Goal: Book appointment/travel/reservation

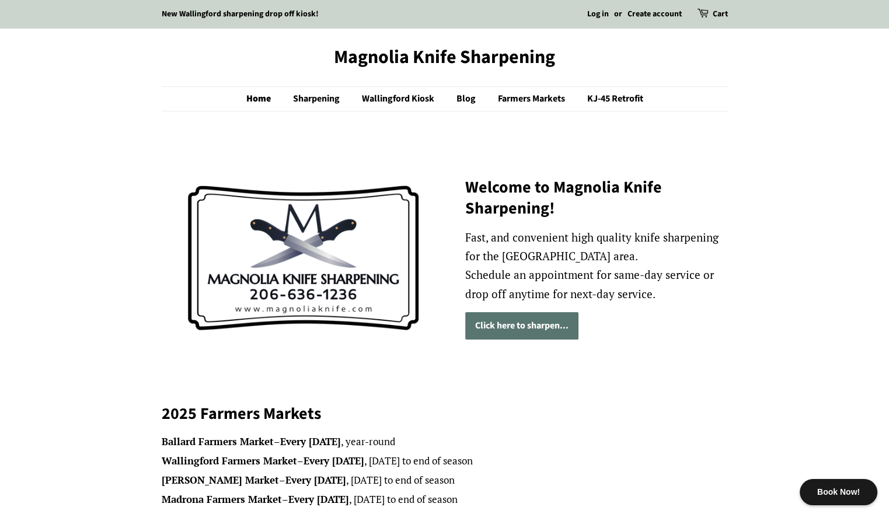
click at [533, 329] on link "Click here to sharpen..." at bounding box center [521, 325] width 113 height 27
click at [524, 336] on link "Click here to sharpen..." at bounding box center [521, 325] width 113 height 27
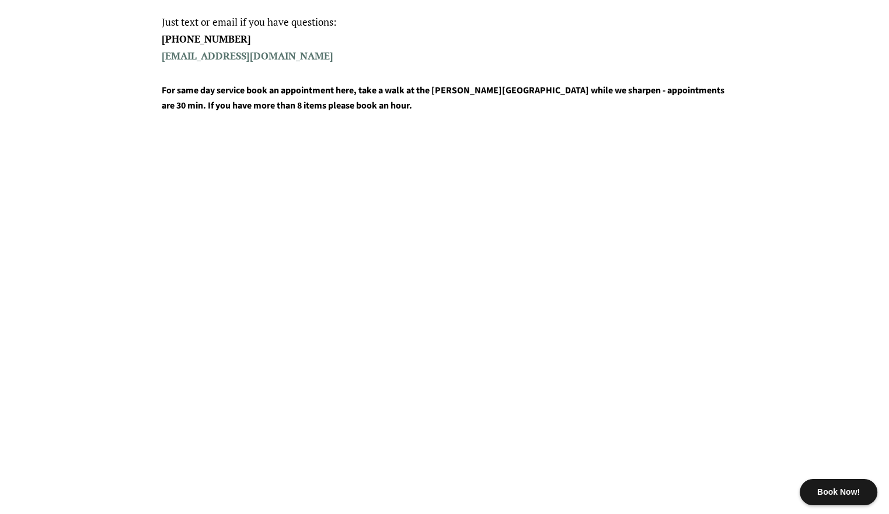
scroll to position [570, 0]
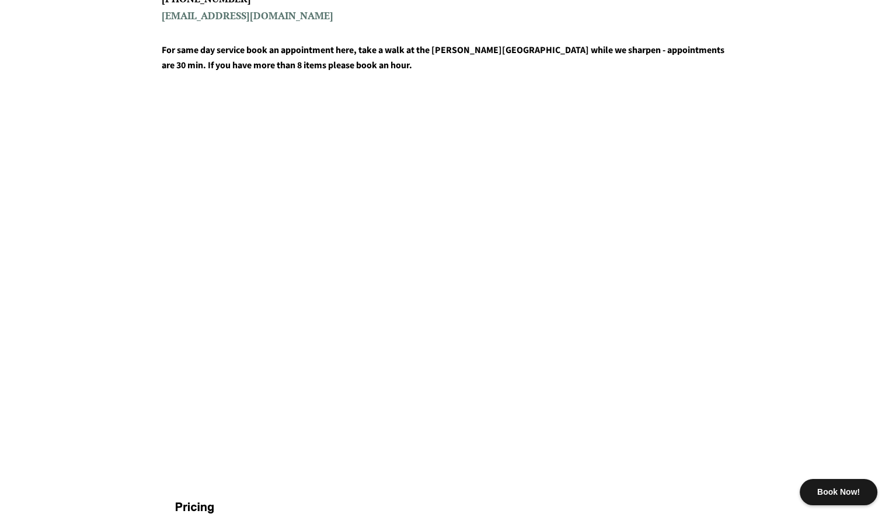
scroll to position [611, 0]
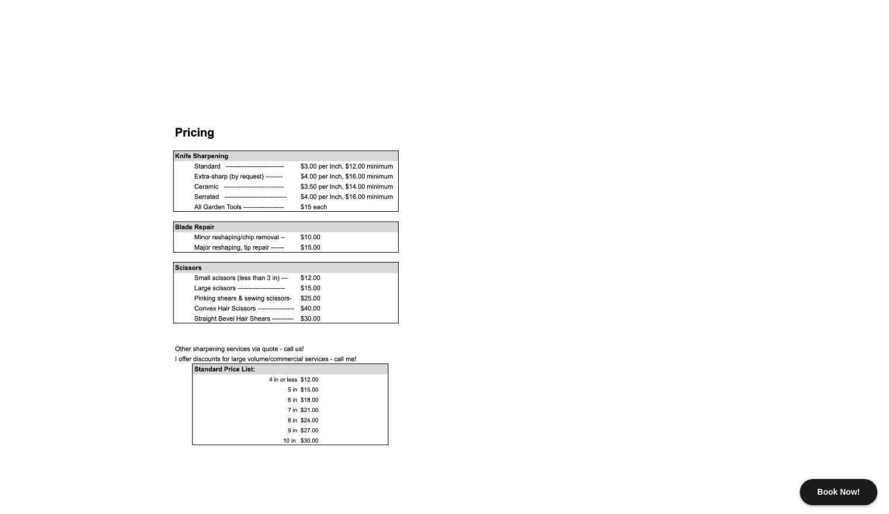
scroll to position [987, 0]
